Goal: Task Accomplishment & Management: Use online tool/utility

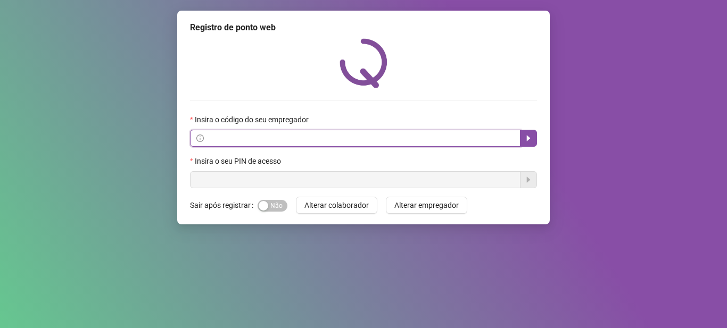
click at [309, 137] on input "text" at bounding box center [360, 138] width 308 height 12
paste input "**********"
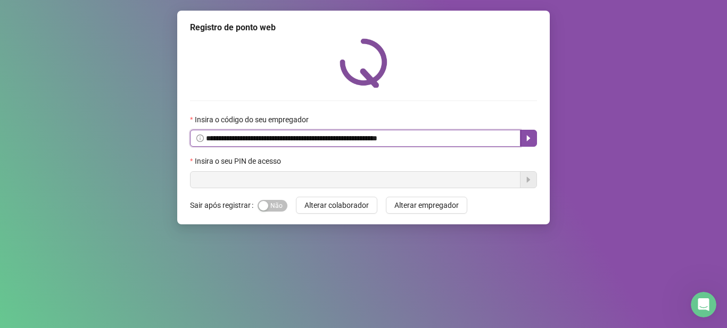
type input "**********"
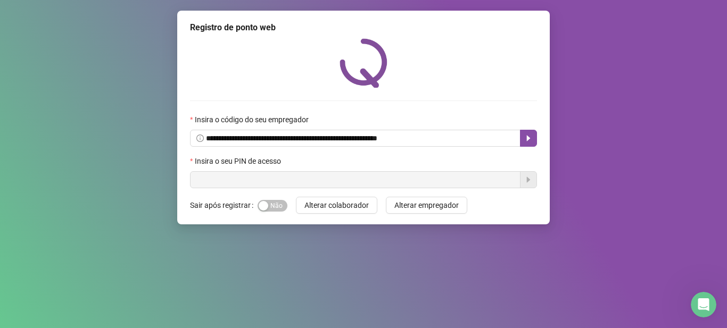
click at [286, 157] on label "Insira o seu PIN de acesso" at bounding box center [239, 161] width 98 height 12
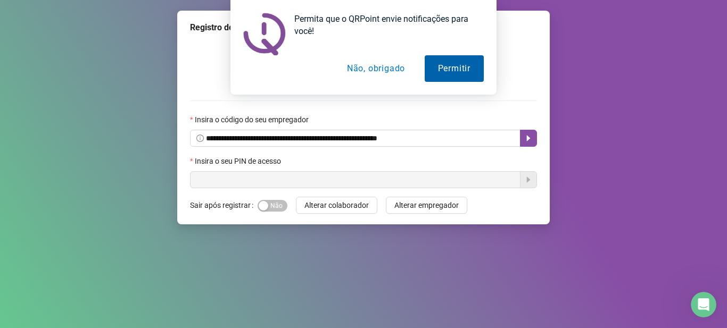
click at [441, 66] on button "Permitir" at bounding box center [454, 68] width 59 height 27
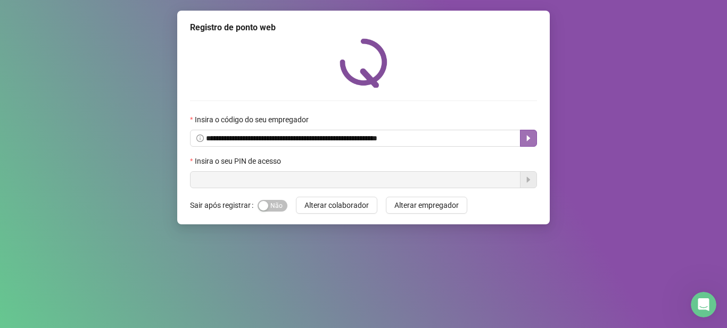
click at [528, 140] on icon "caret-right" at bounding box center [528, 138] width 9 height 9
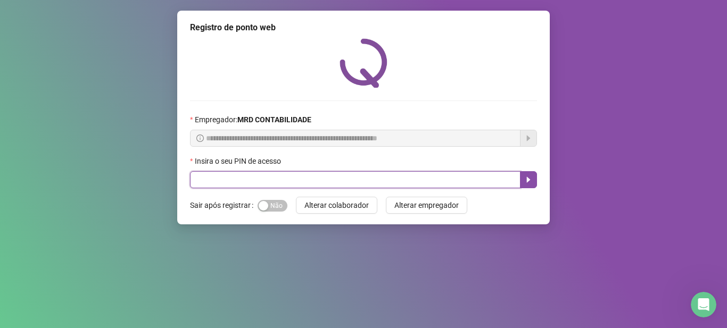
click at [278, 183] on input "text" at bounding box center [355, 179] width 330 height 17
type input "*****"
click at [531, 179] on icon "caret-right" at bounding box center [528, 180] width 9 height 9
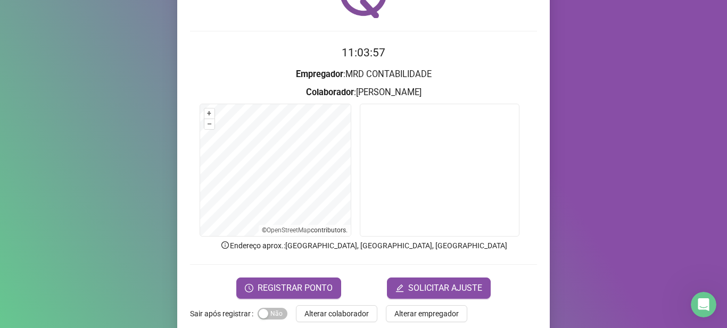
scroll to position [87, 0]
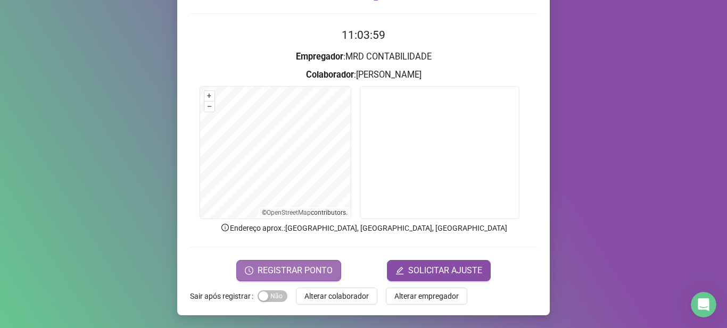
click at [308, 264] on span "REGISTRAR PONTO" at bounding box center [294, 270] width 75 height 13
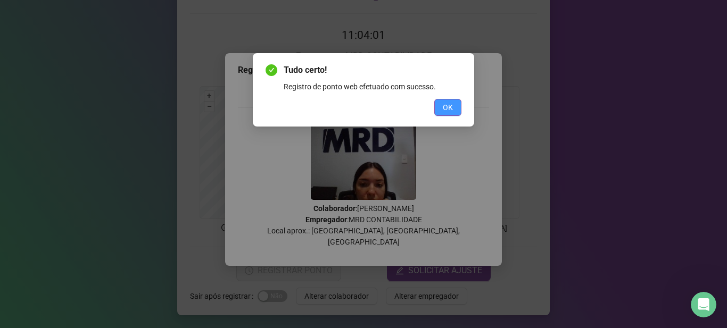
click at [450, 104] on span "OK" at bounding box center [448, 108] width 10 height 12
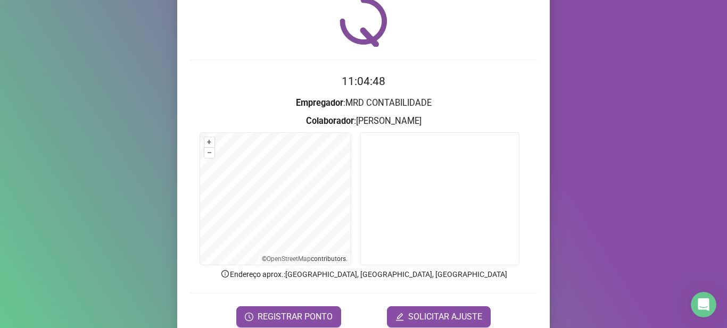
scroll to position [53, 0]
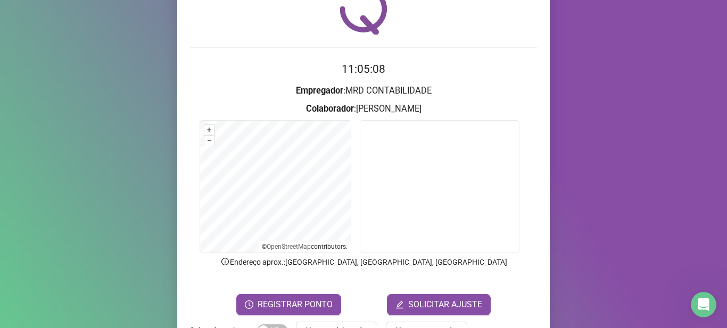
drag, startPoint x: 586, startPoint y: 0, endPoint x: 614, endPoint y: 97, distance: 101.2
click at [614, 97] on div "Registro de ponto web 11:05:08 Empregador : MRD CONTABILIDADE Colaborador : REN…" at bounding box center [363, 164] width 727 height 328
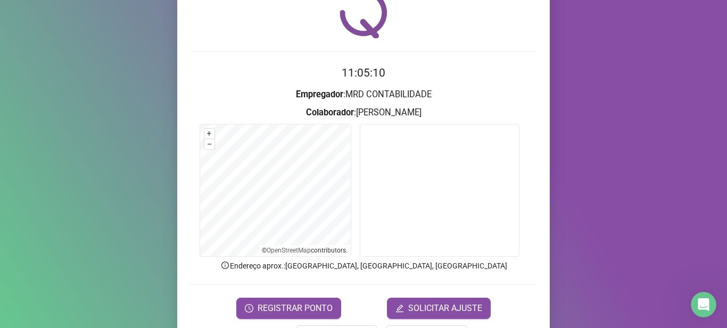
scroll to position [0, 0]
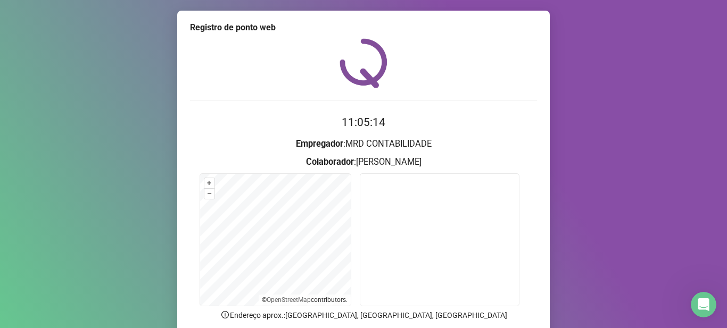
drag, startPoint x: 659, startPoint y: 1, endPoint x: 479, endPoint y: 37, distance: 183.0
click at [479, 37] on div "Registro de ponto web 11:05:14 Empregador : MRD CONTABILIDADE Colaborador : REN…" at bounding box center [363, 207] width 372 height 392
click at [451, 57] on div at bounding box center [363, 62] width 347 height 49
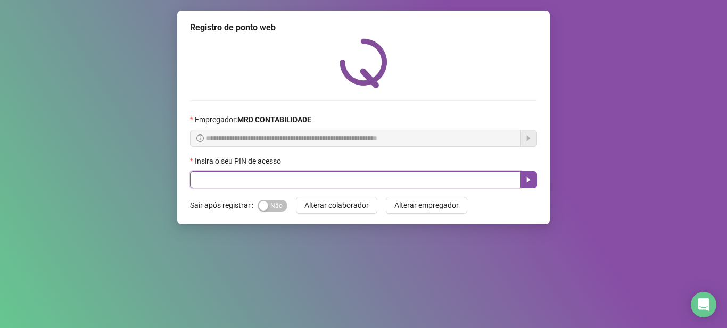
click at [293, 185] on input "text" at bounding box center [355, 179] width 330 height 17
type input "*****"
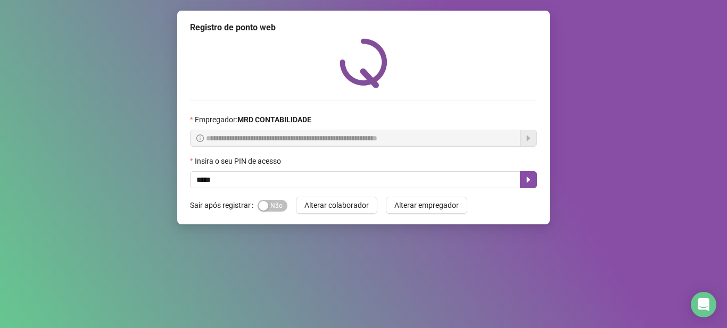
click at [531, 171] on div "Insira o seu PIN de acesso" at bounding box center [363, 163] width 347 height 16
click at [531, 178] on icon "caret-right" at bounding box center [528, 180] width 9 height 9
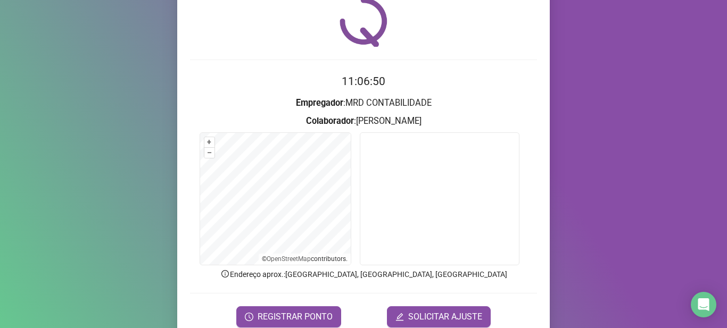
scroll to position [87, 0]
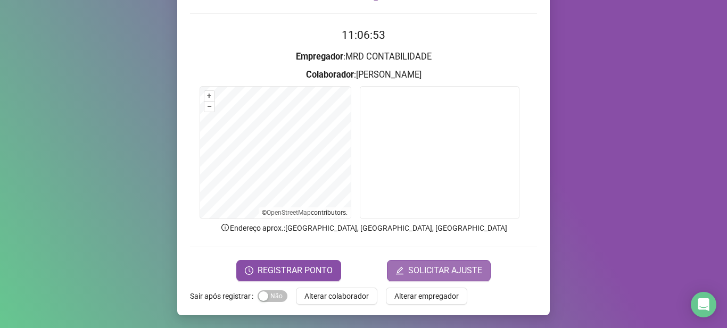
click at [431, 271] on span "SOLICITAR AJUSTE" at bounding box center [445, 270] width 74 height 13
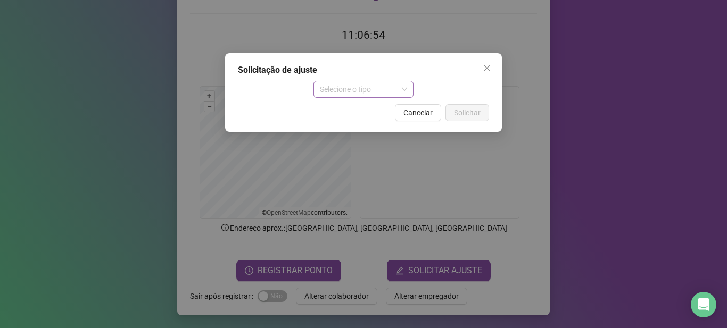
click at [406, 93] on span "Selecione o tipo" at bounding box center [364, 89] width 88 height 16
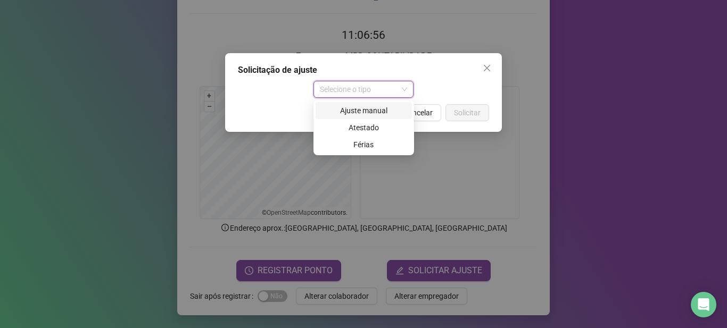
click at [378, 114] on div "Ajuste manual" at bounding box center [364, 111] width 84 height 12
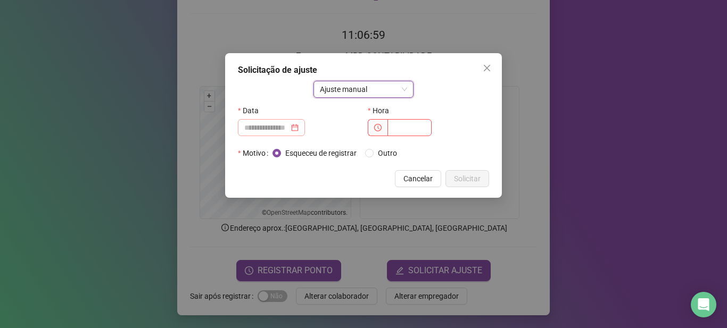
click at [298, 127] on div at bounding box center [271, 128] width 54 height 12
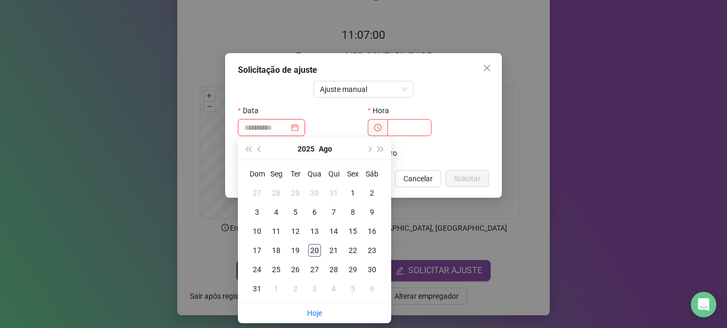
type input "**********"
click at [319, 248] on div "20" at bounding box center [314, 250] width 13 height 13
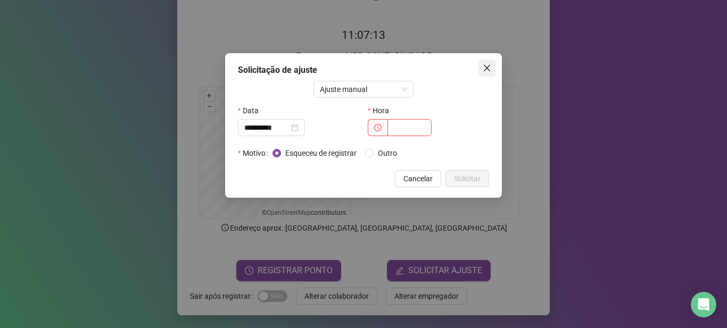
click at [480, 69] on span "Close" at bounding box center [486, 68] width 17 height 9
